Goal: Task Accomplishment & Management: Use online tool/utility

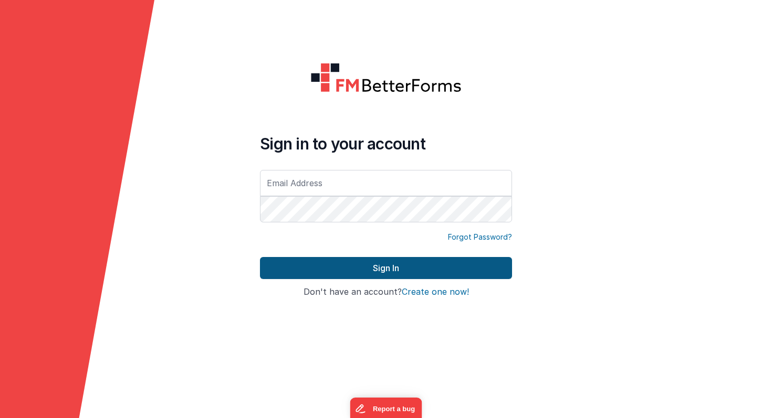
type input "[PERSON_NAME][EMAIL_ADDRESS][PERSON_NAME][DOMAIN_NAME]"
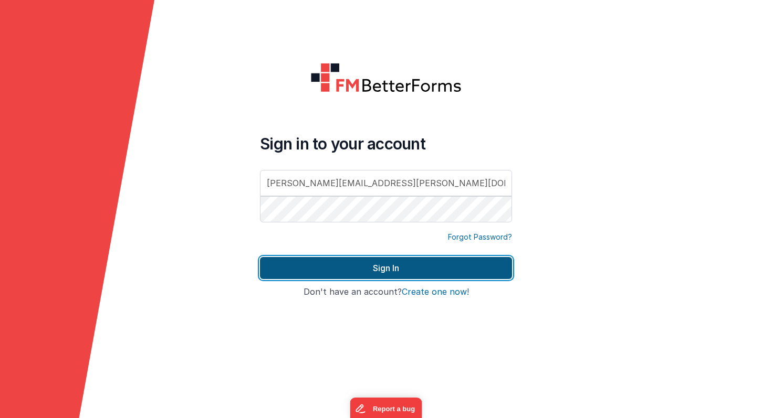
click at [388, 269] on button "Sign In" at bounding box center [386, 268] width 252 height 22
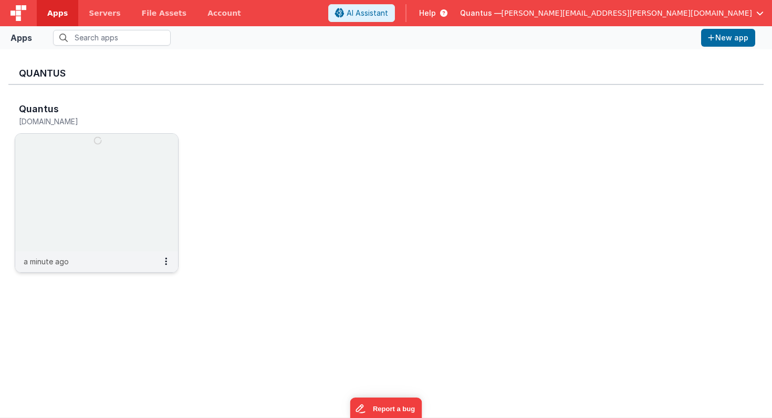
click at [83, 204] on img at bounding box center [96, 193] width 163 height 118
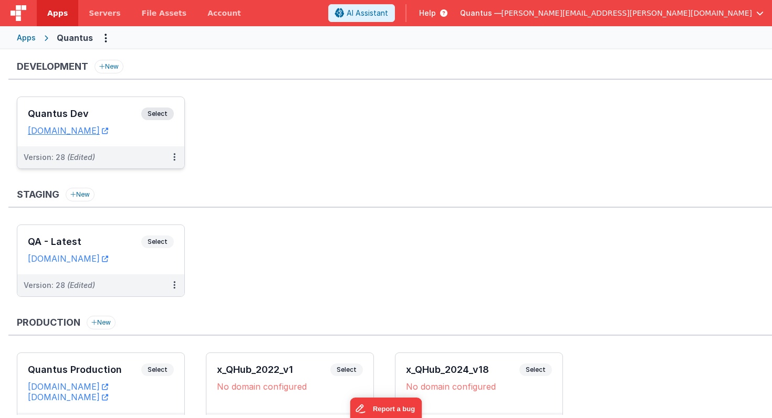
click at [111, 111] on h3 "Quantus Dev" at bounding box center [84, 114] width 113 height 11
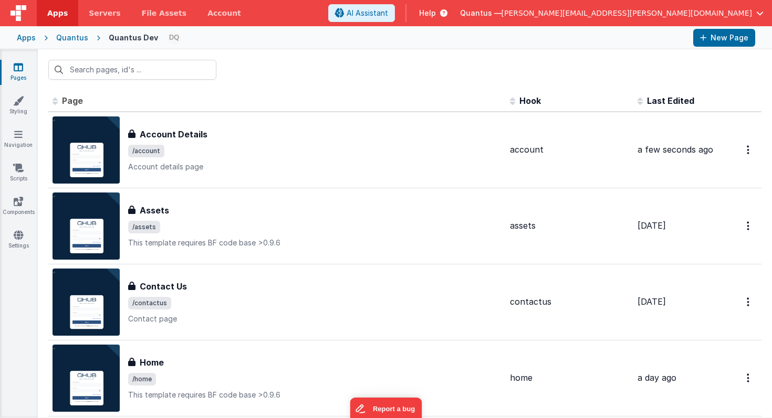
click at [663, 99] on span "Last Edited" at bounding box center [670, 101] width 47 height 11
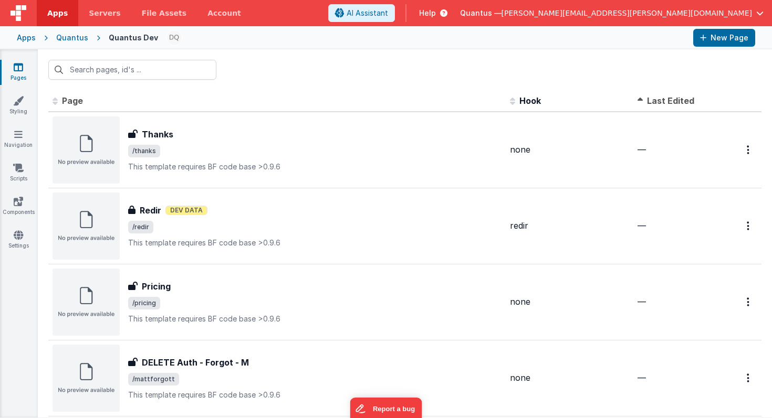
click at [663, 99] on span "Last Edited" at bounding box center [670, 101] width 47 height 11
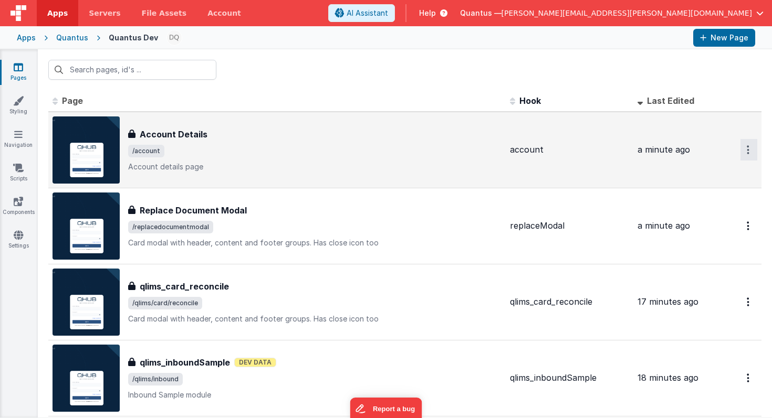
click at [740, 149] on button "Options" at bounding box center [748, 150] width 17 height 22
click at [707, 170] on link "Preview" at bounding box center [711, 174] width 92 height 19
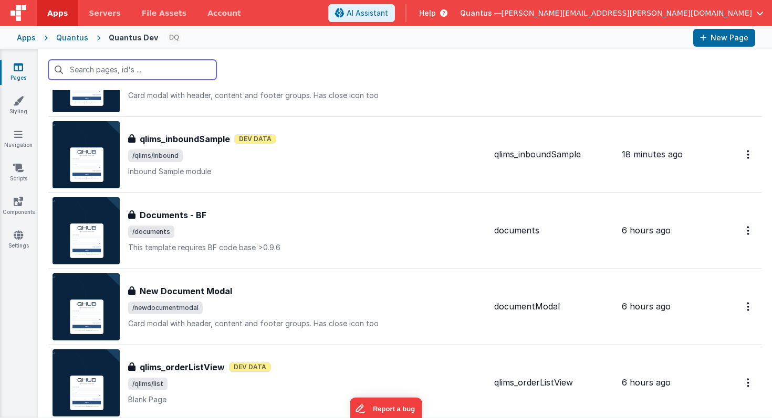
scroll to position [236, 0]
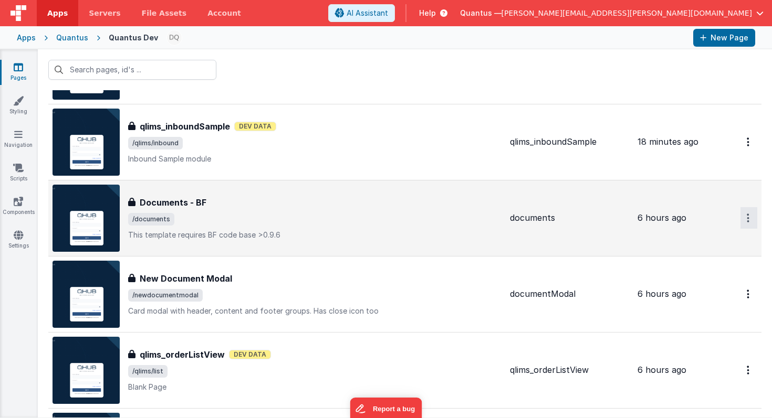
click at [740, 215] on button "Options" at bounding box center [748, 218] width 17 height 22
click at [704, 242] on link "Preview" at bounding box center [711, 242] width 92 height 19
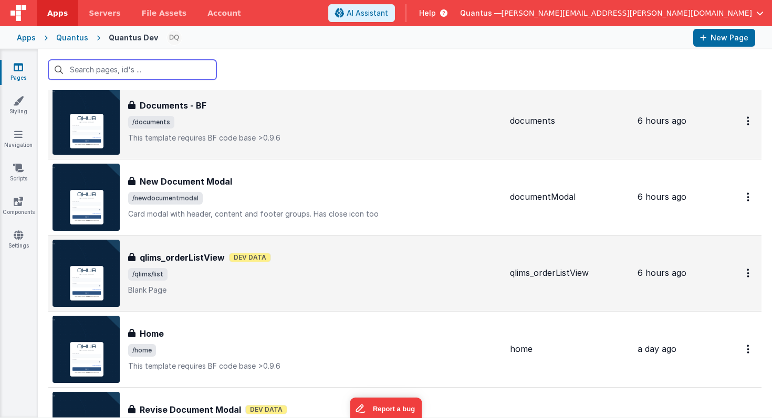
scroll to position [332, 0]
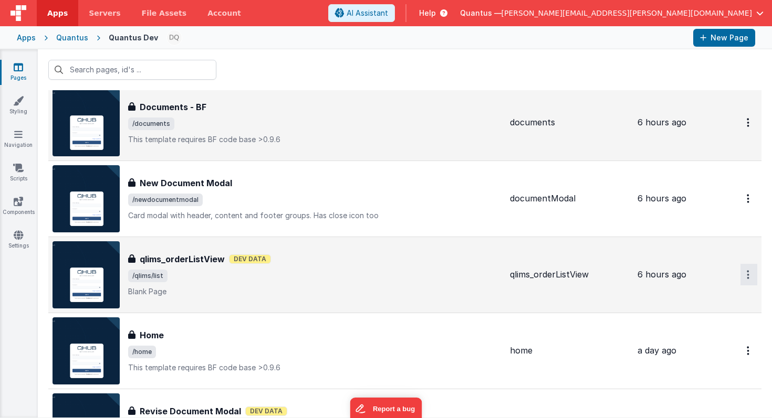
click at [744, 276] on button "Options" at bounding box center [748, 275] width 17 height 22
click at [712, 295] on link "Preview" at bounding box center [711, 299] width 92 height 19
